Goal: Task Accomplishment & Management: Use online tool/utility

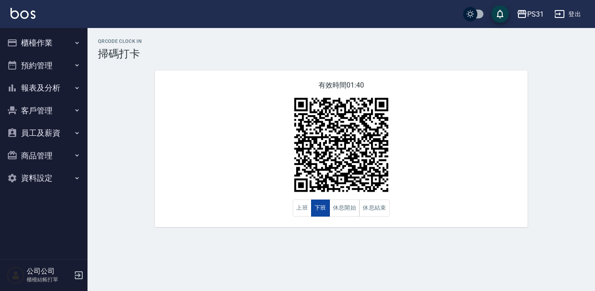
click at [322, 211] on button "下班" at bounding box center [320, 208] width 19 height 17
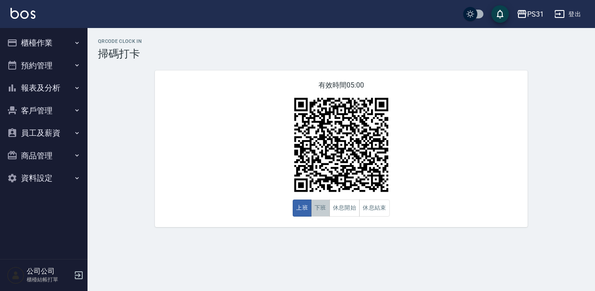
click at [322, 211] on button "下班" at bounding box center [320, 208] width 19 height 17
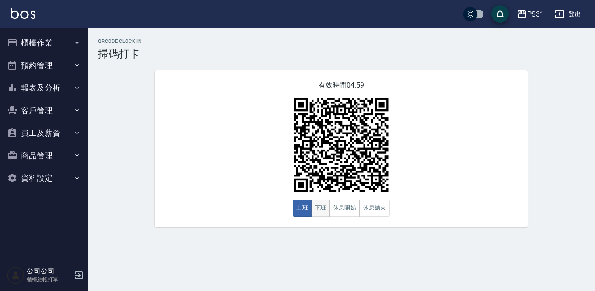
click at [319, 213] on button "下班" at bounding box center [320, 208] width 19 height 17
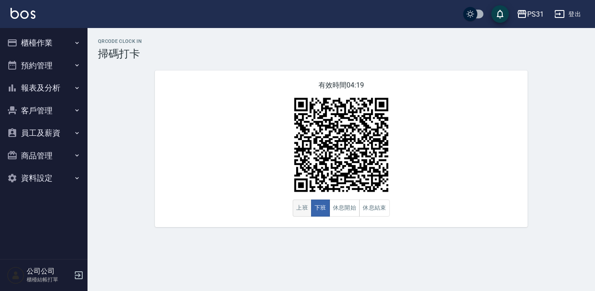
click at [308, 207] on button "上班" at bounding box center [302, 208] width 19 height 17
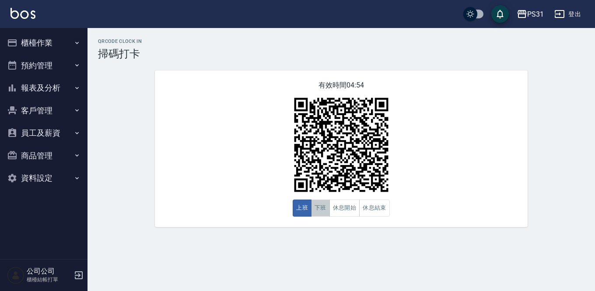
click at [318, 215] on button "下班" at bounding box center [320, 208] width 19 height 17
